Goal: Communication & Community: Answer question/provide support

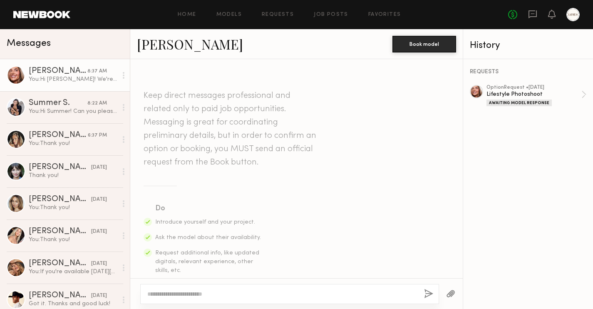
scroll to position [1127, 0]
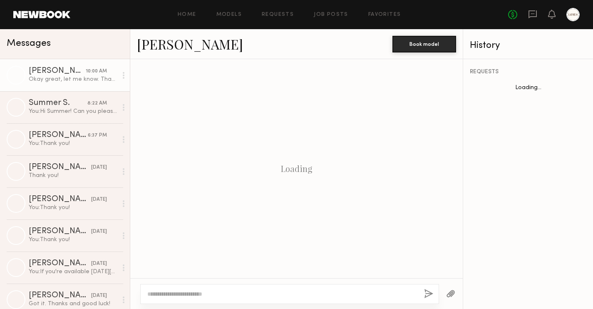
scroll to position [1104, 0]
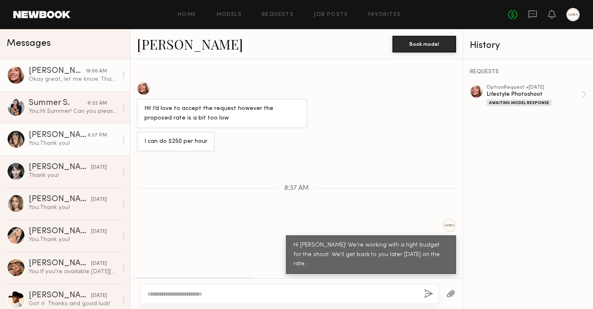
click at [53, 123] on link "Laetitia F. 6:37 PM You: Thank you!" at bounding box center [65, 139] width 130 height 32
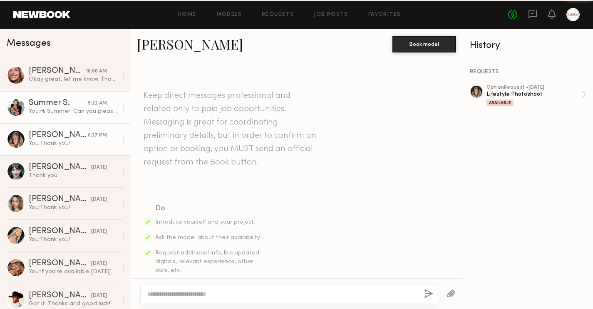
scroll to position [835, 0]
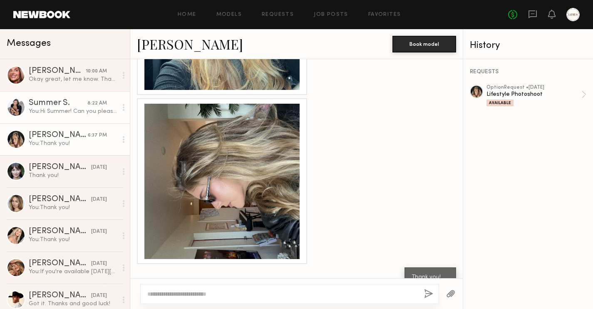
click at [69, 103] on div "Summer S." at bounding box center [58, 103] width 59 height 8
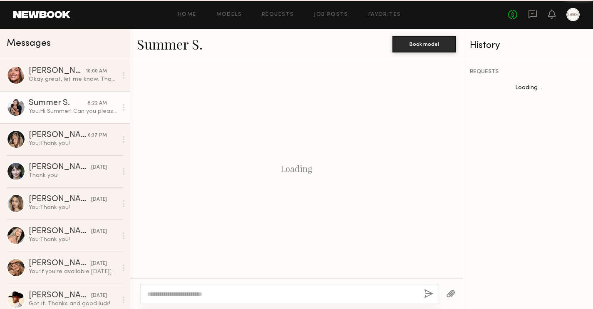
scroll to position [384, 0]
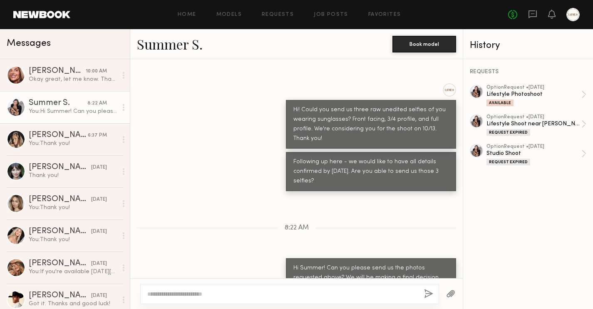
click at [72, 96] on link "Summer S. 8:22 AM You: Hi Summer! Can you please send us the photos requested a…" at bounding box center [65, 107] width 130 height 32
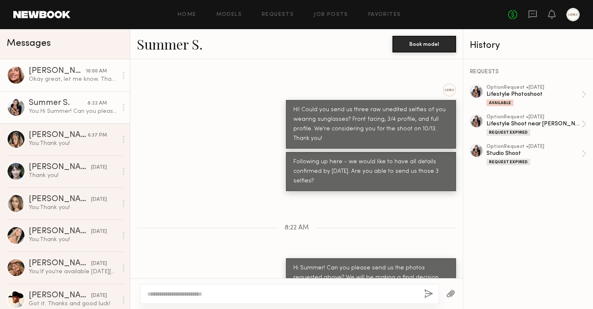
click at [68, 72] on div "[PERSON_NAME]" at bounding box center [57, 71] width 57 height 8
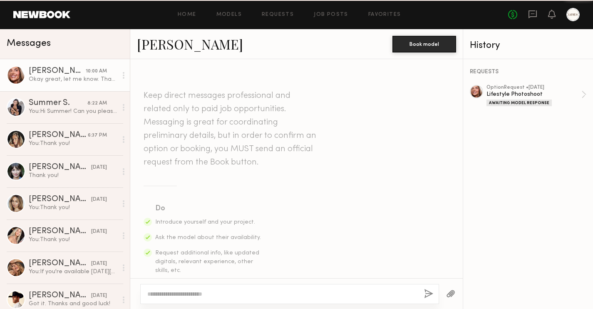
scroll to position [1104, 0]
